Goal: Find specific page/section

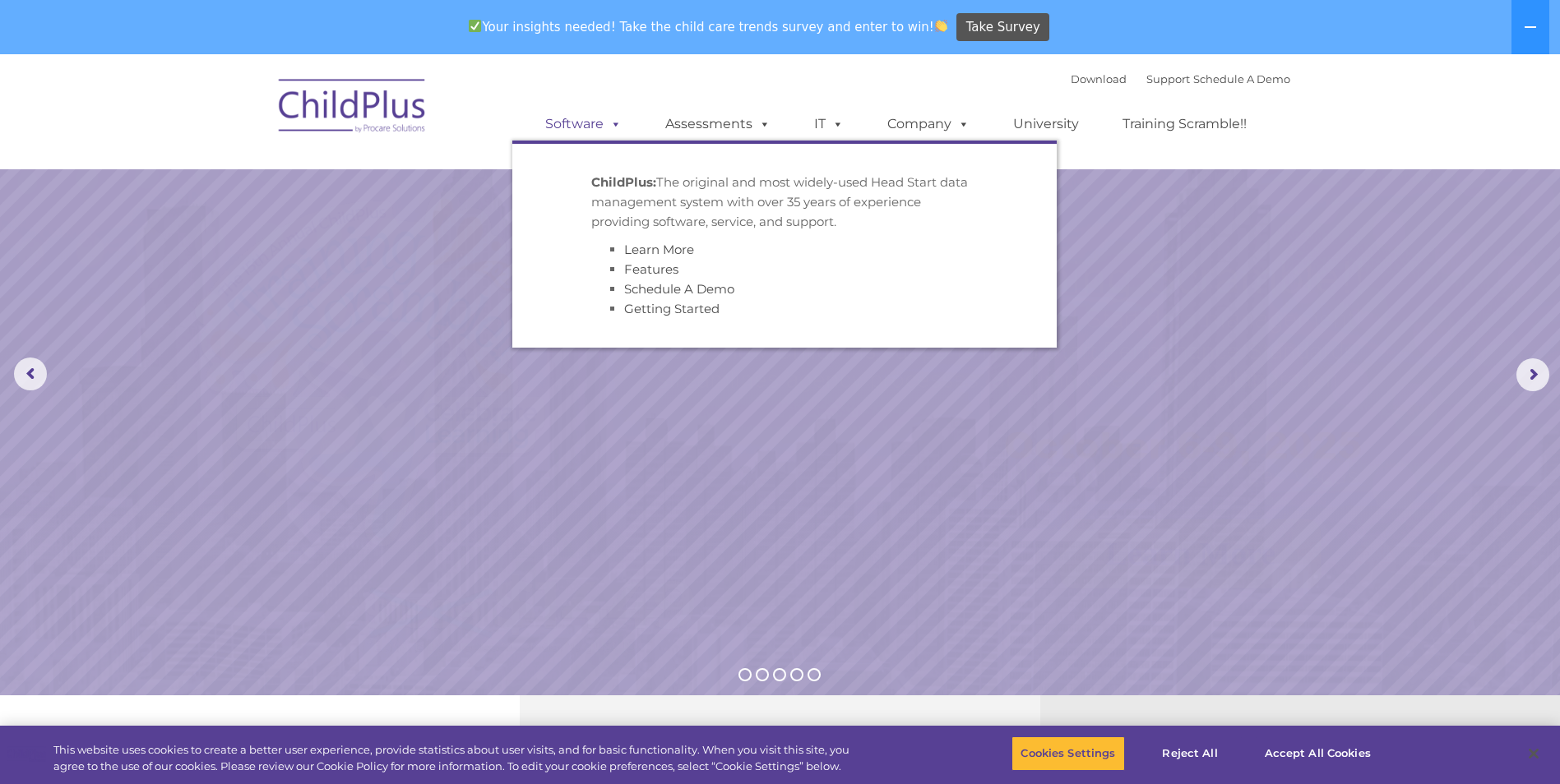
click at [551, 114] on link "Software" at bounding box center [583, 124] width 109 height 33
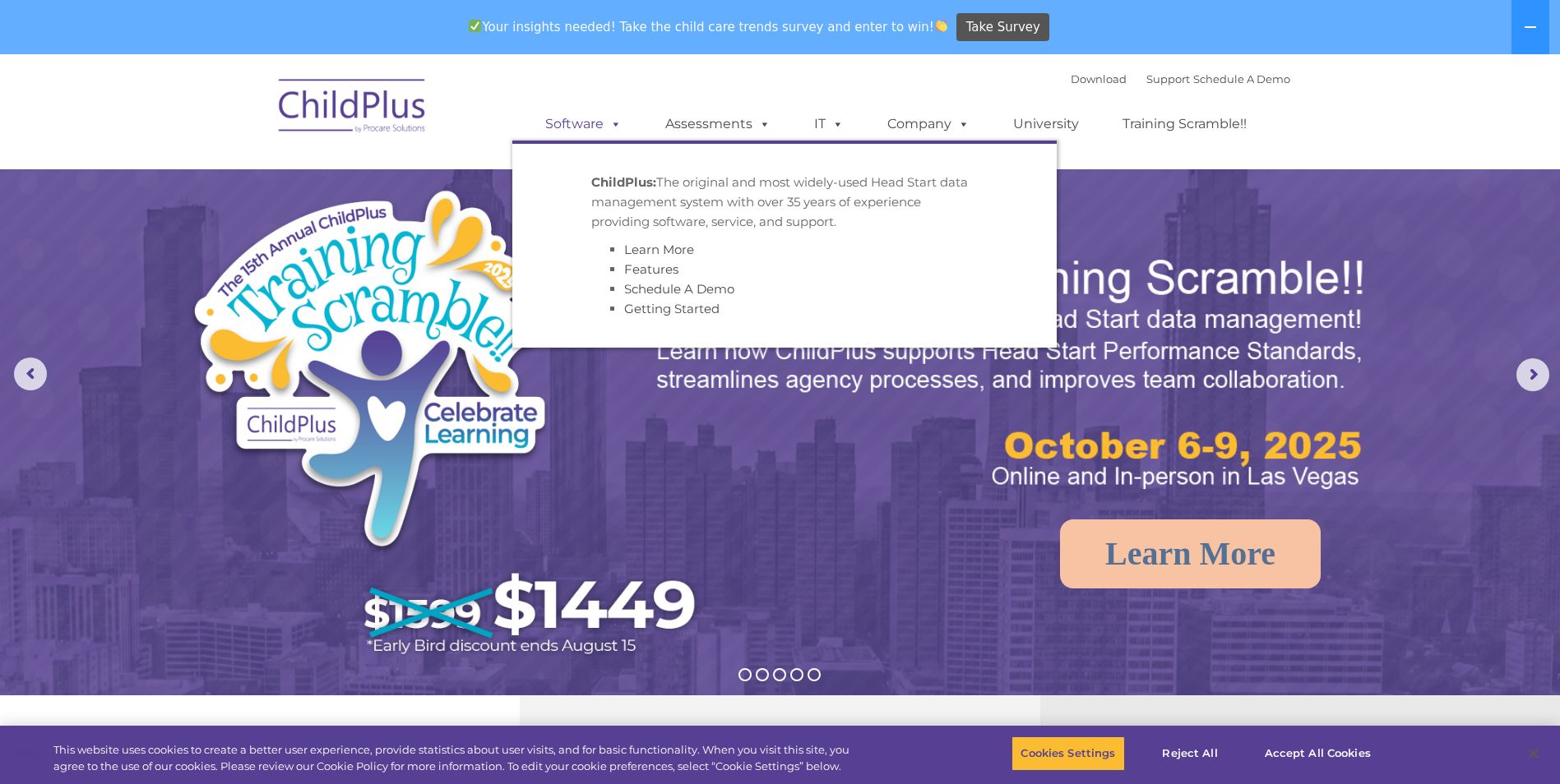
select select "MEDIUM"
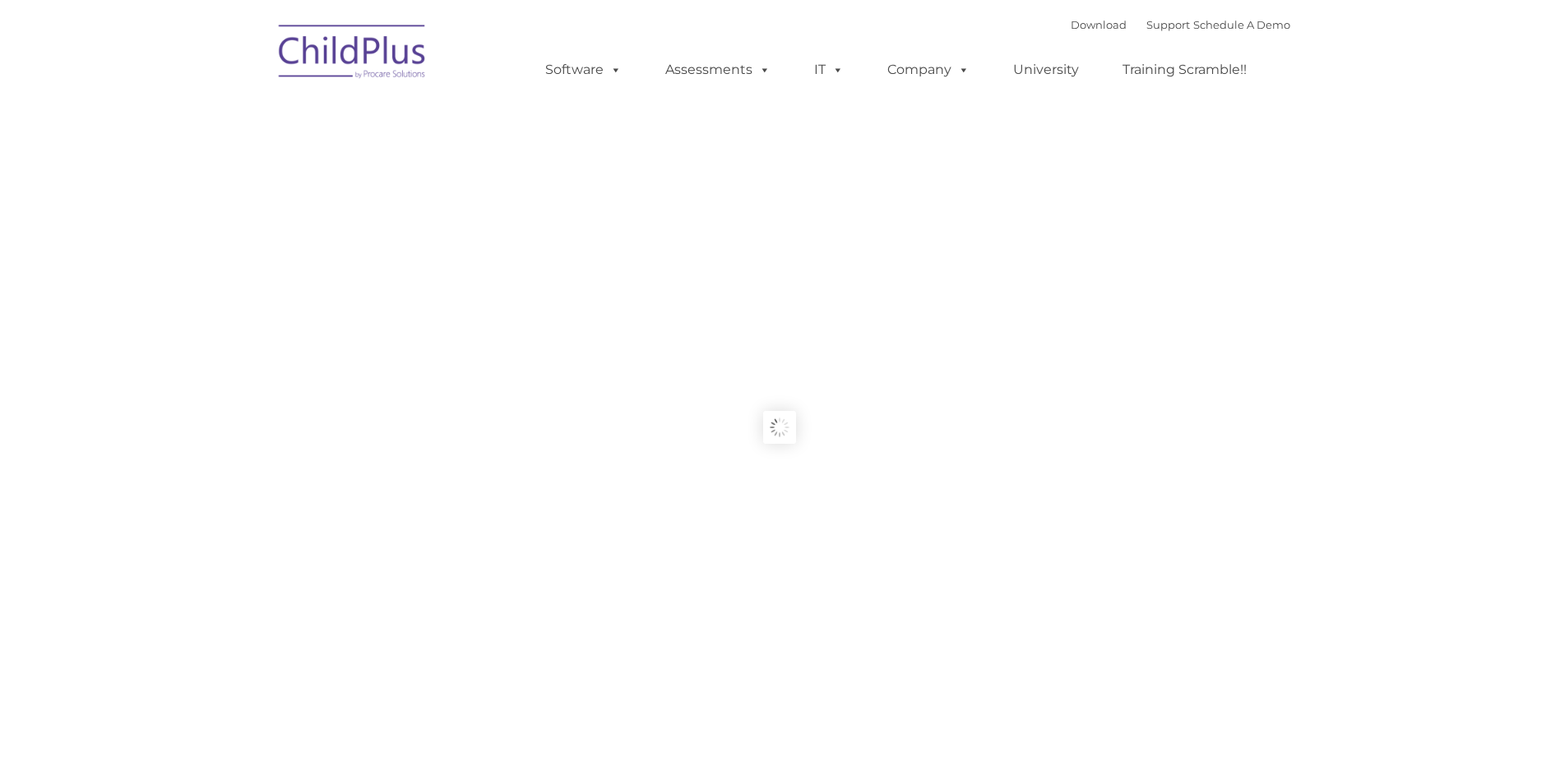
type input ""
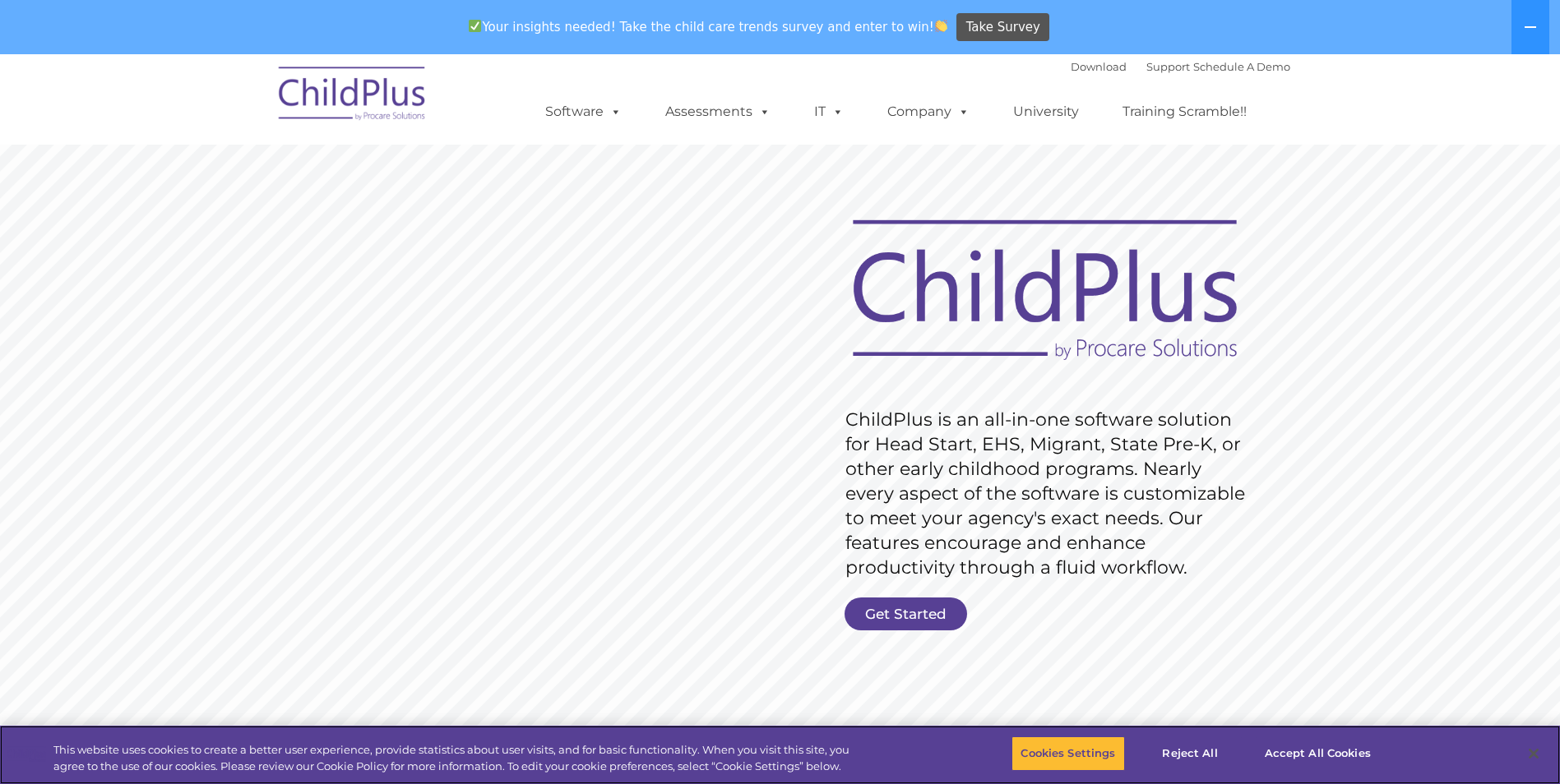
scroll to position [9, 0]
click at [1286, 748] on button "Accept All Cookies" at bounding box center [1317, 753] width 124 height 34
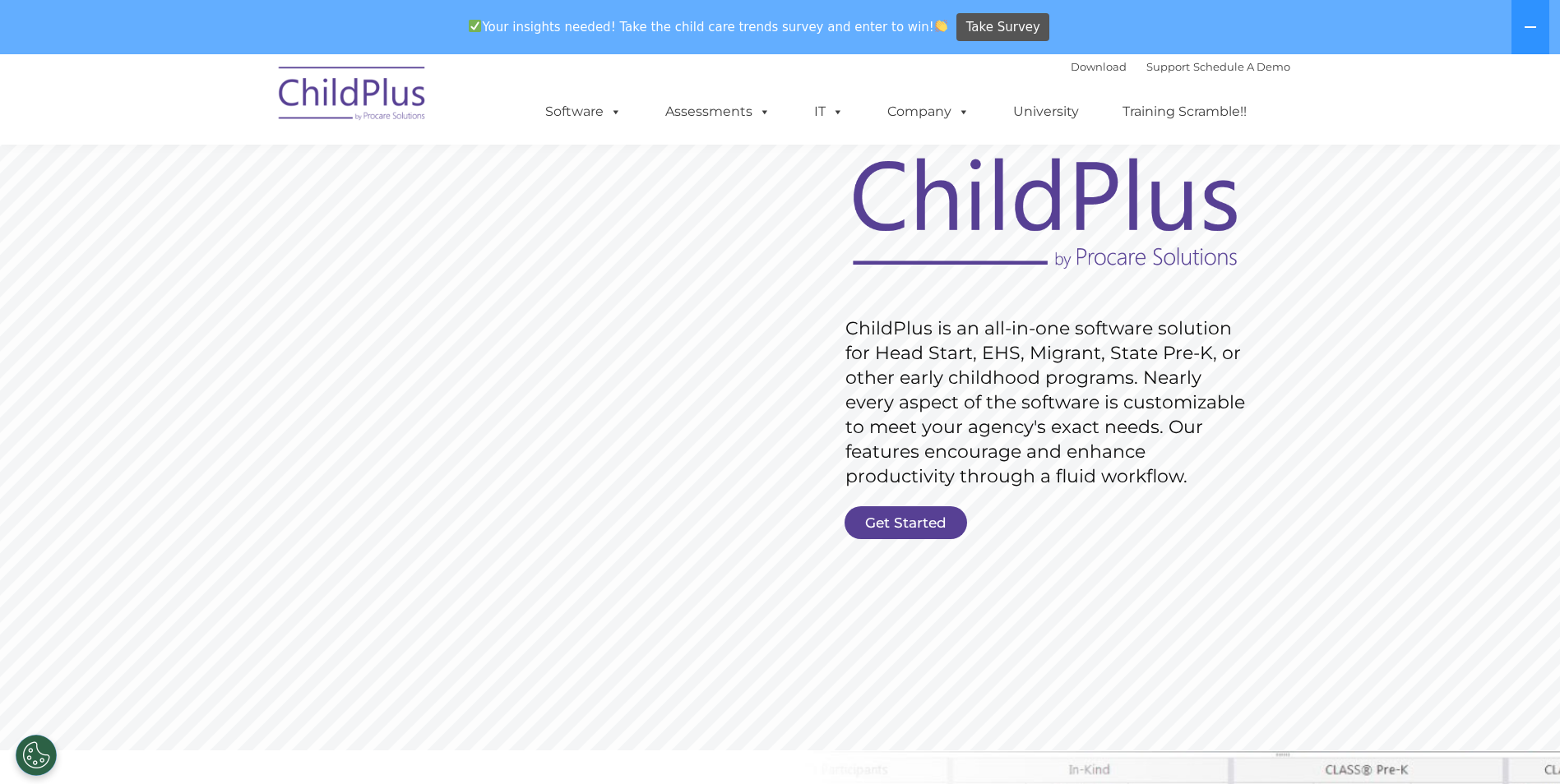
scroll to position [0, 0]
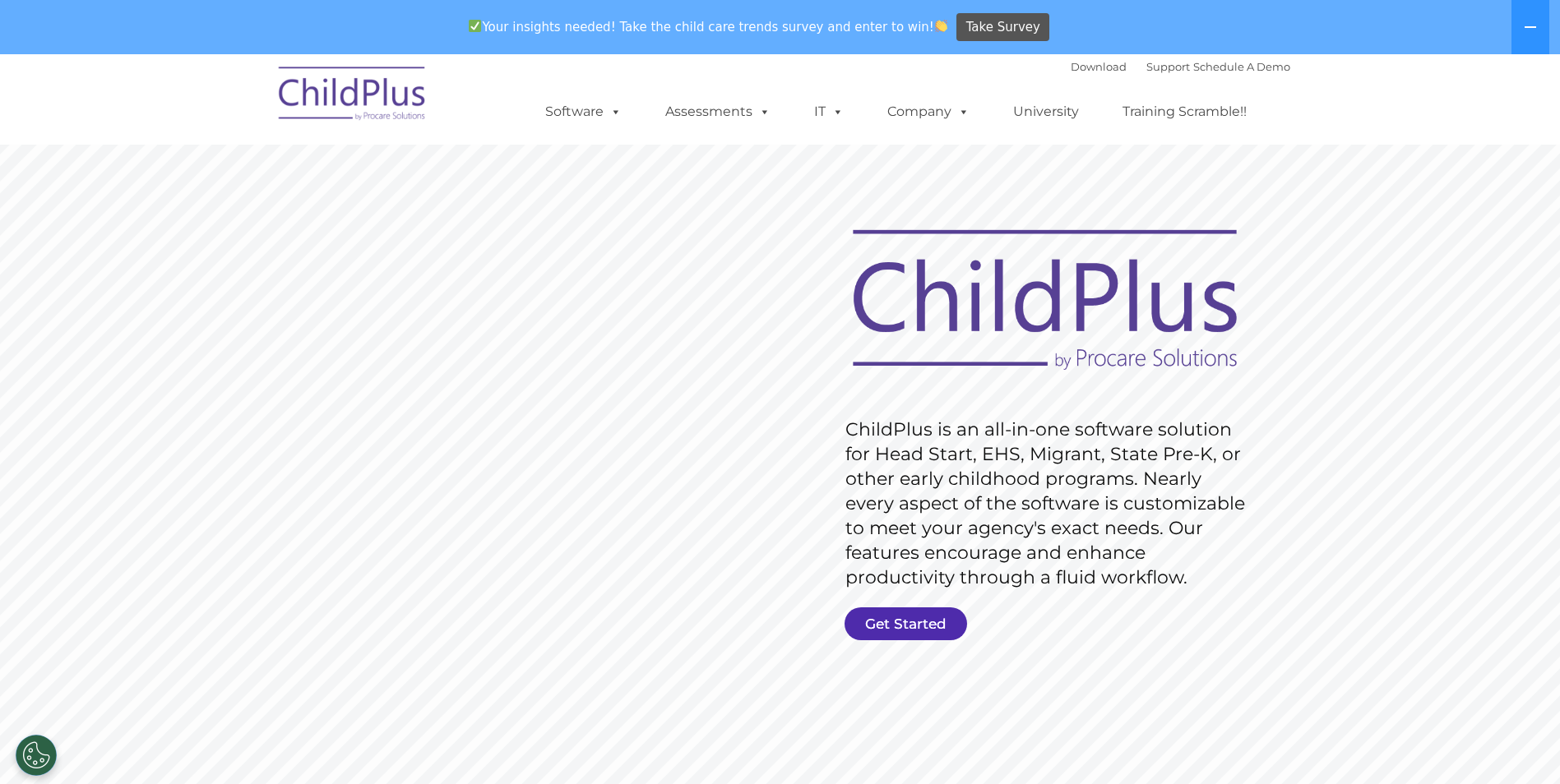
click at [926, 636] on link "Get Started" at bounding box center [905, 624] width 122 height 33
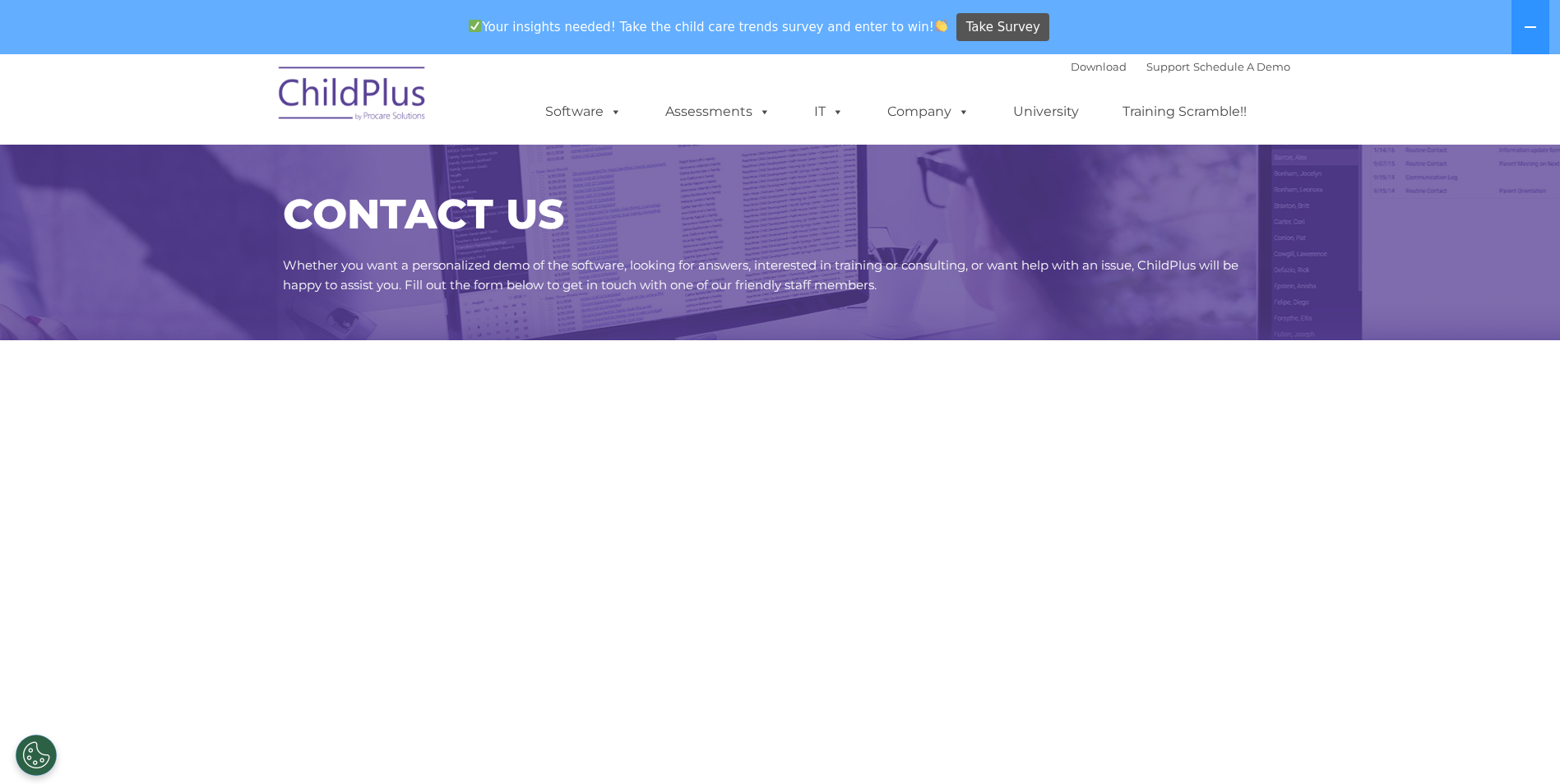
select select "MEDIUM"
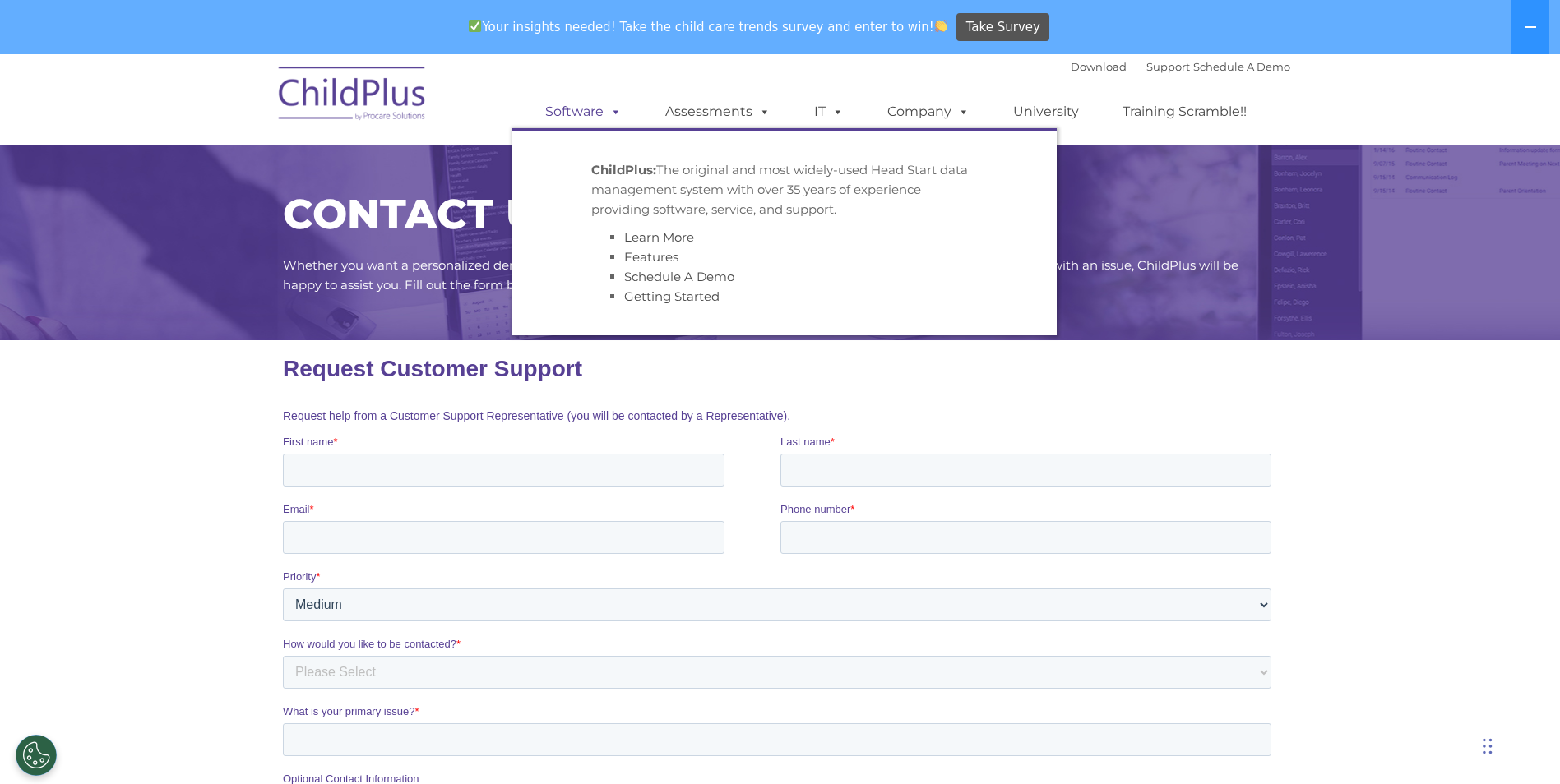
click at [615, 111] on span at bounding box center [613, 111] width 19 height 16
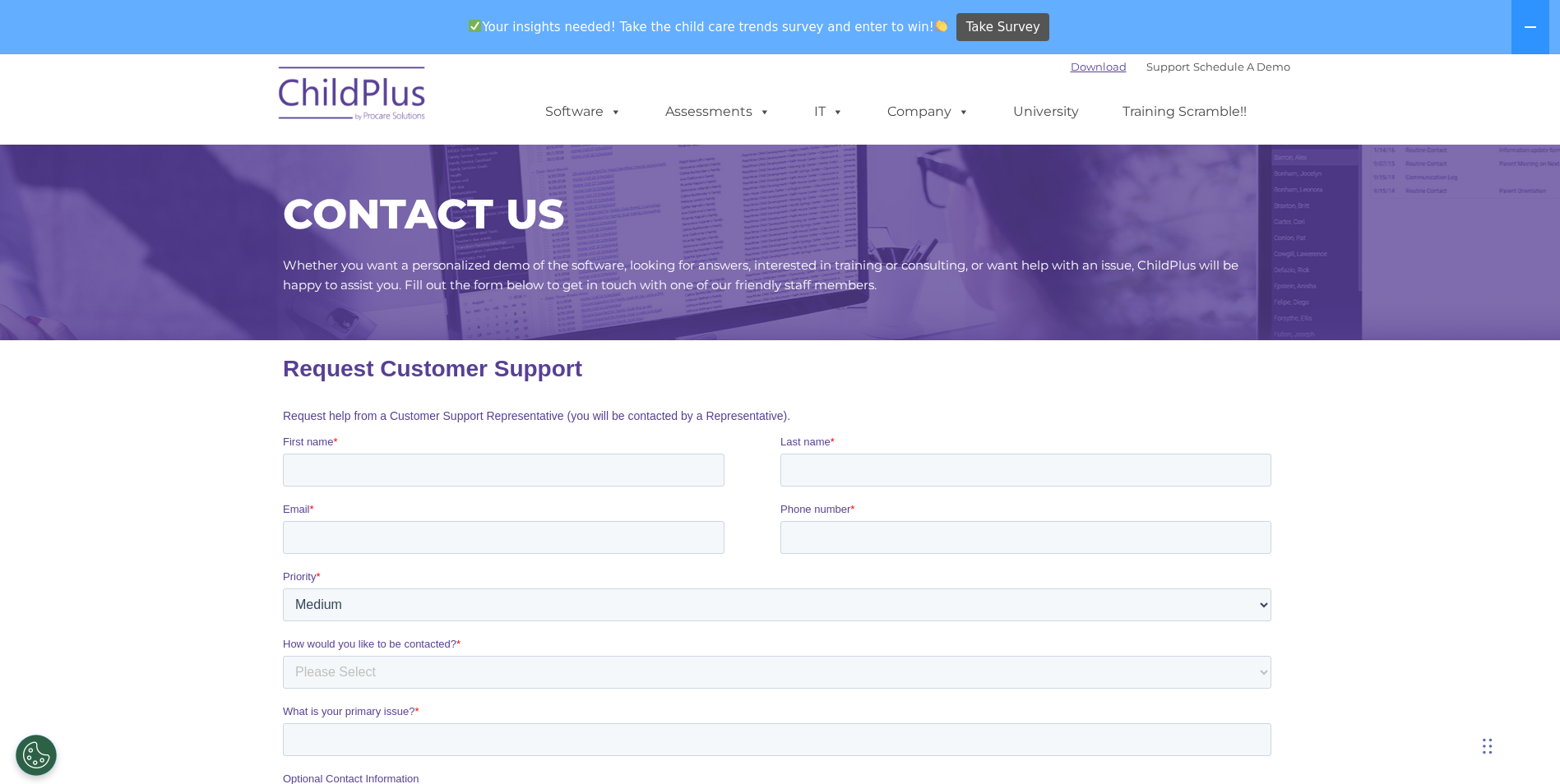
click at [1080, 68] on link "Download" at bounding box center [1098, 67] width 56 height 13
